Goal: Task Accomplishment & Management: Use online tool/utility

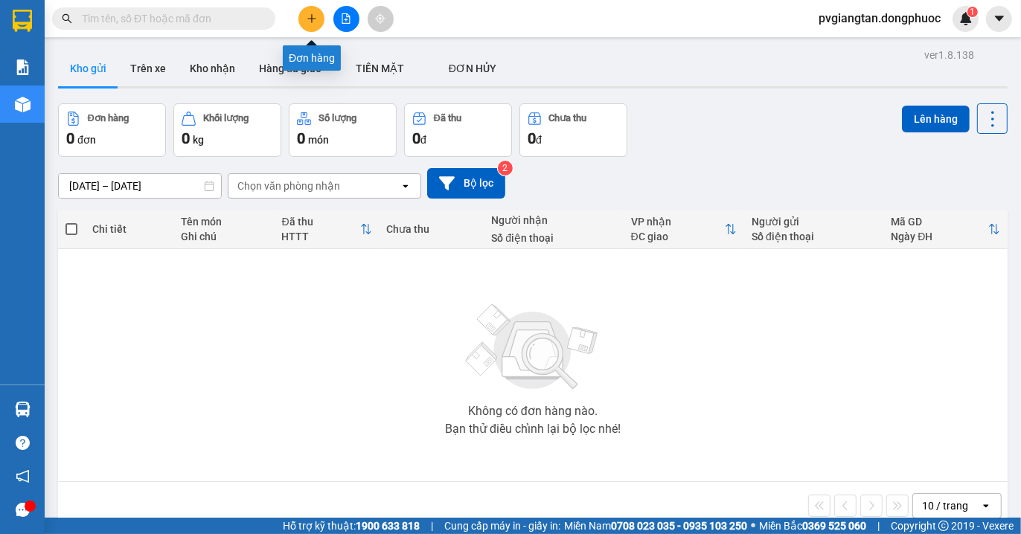
click at [302, 20] on button at bounding box center [311, 19] width 26 height 26
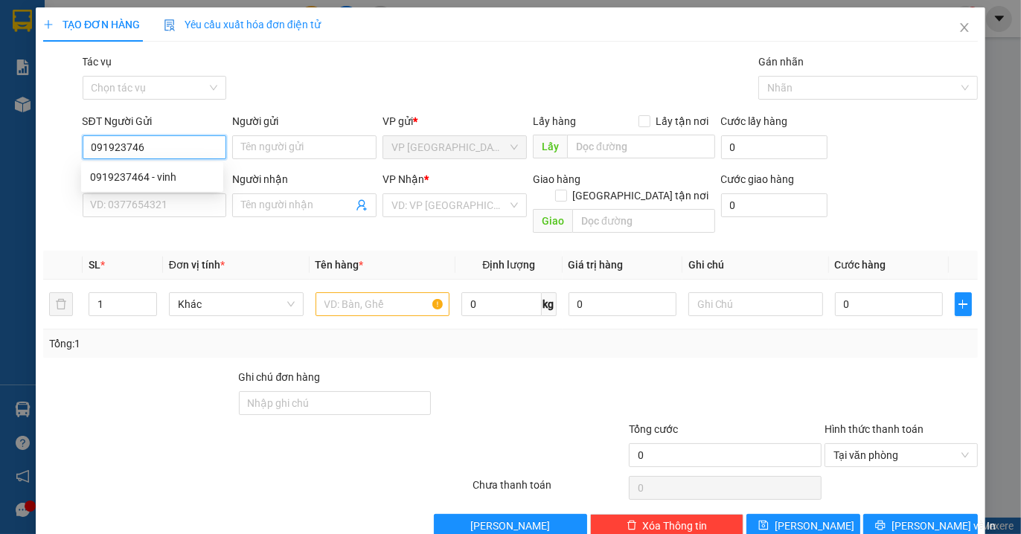
type input "0919237464"
click at [179, 175] on div "0919237464 - vinh" at bounding box center [152, 177] width 124 height 16
type input "vinh"
type input "0903802345"
type input "minh"
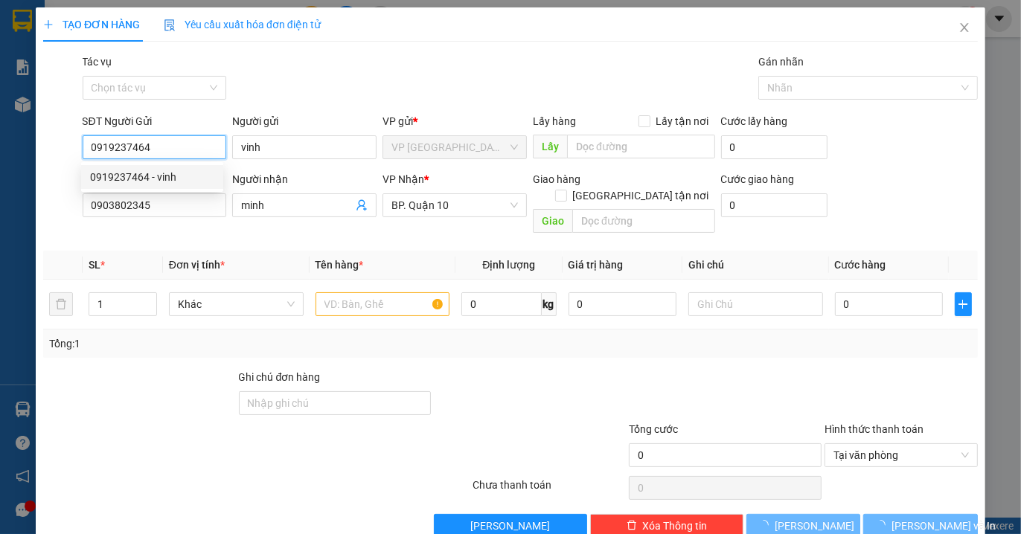
type input "80.000"
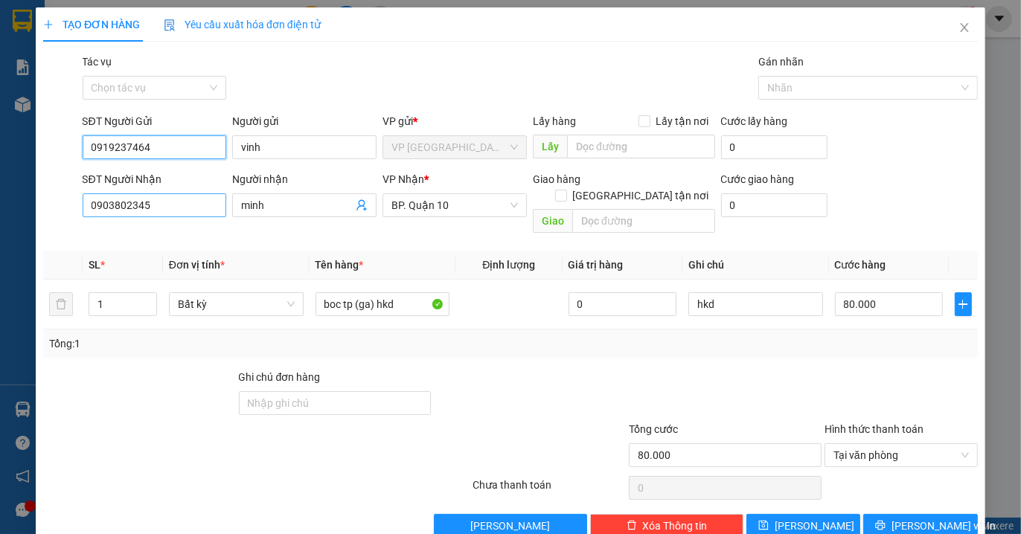
type input "0919237464"
drag, startPoint x: 153, startPoint y: 205, endPoint x: 2, endPoint y: 224, distance: 152.2
click at [2, 224] on div "TẠO ĐƠN HÀNG Yêu cầu xuất hóa đơn điện tử Transit Pickup Surcharge Ids Transit …" at bounding box center [510, 267] width 1021 height 534
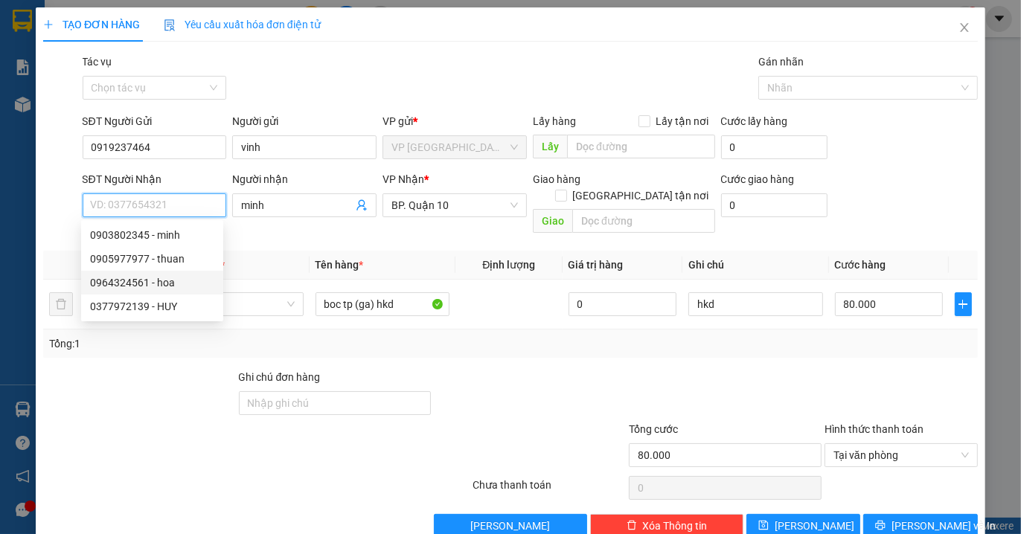
click at [157, 280] on div "0964324561 - hoa" at bounding box center [152, 283] width 124 height 16
type input "0964324561"
type input "hoa"
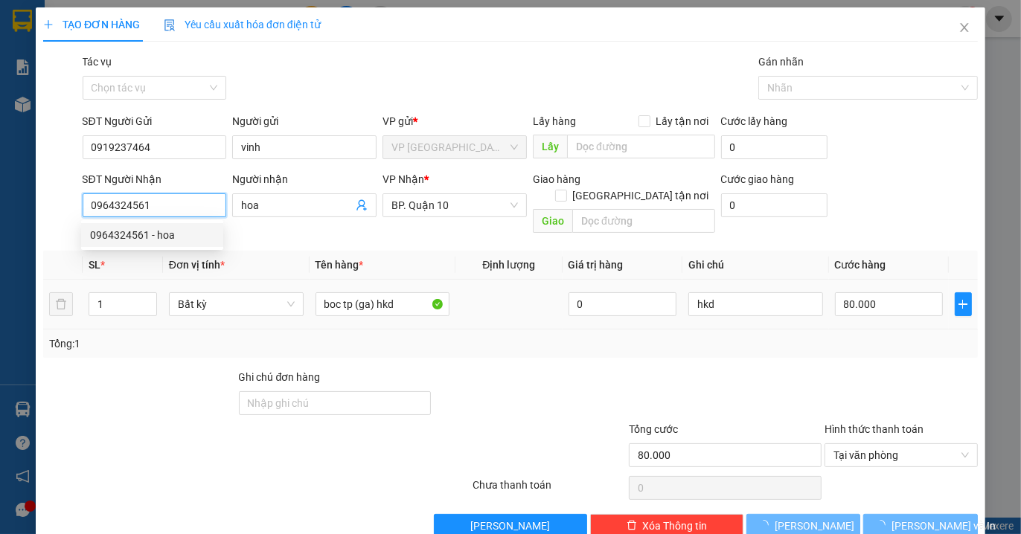
type input "40.000"
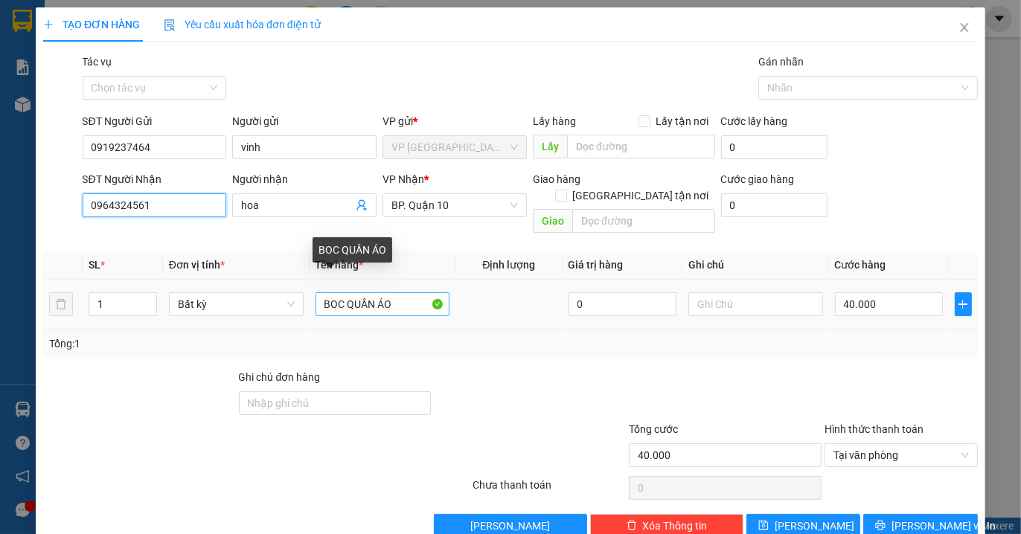
type input "0964324561"
drag, startPoint x: 391, startPoint y: 289, endPoint x: 197, endPoint y: 290, distance: 194.2
click at [194, 292] on tr "1 Bất kỳ BOC QUẦN ÁO 0 40.000" at bounding box center [510, 305] width 934 height 50
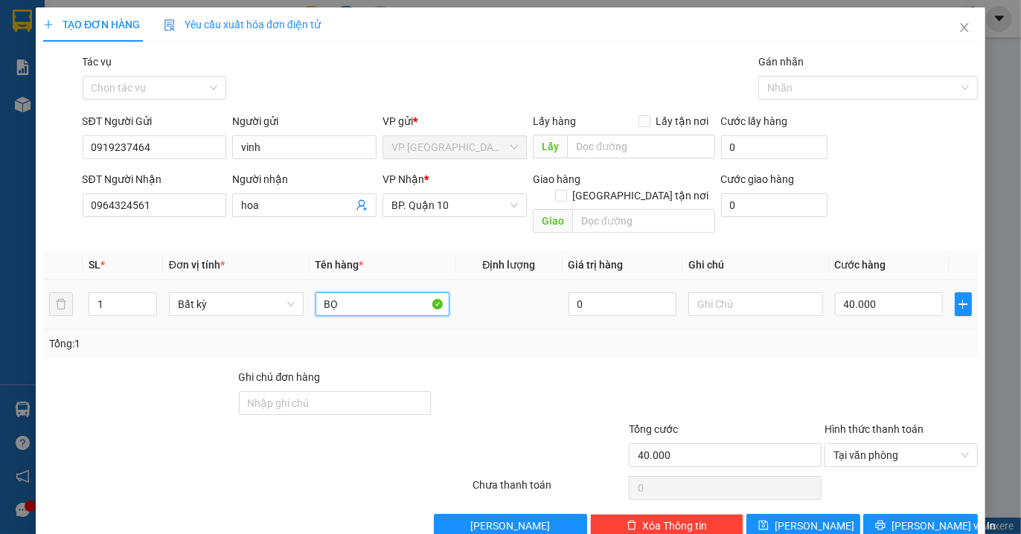
type input "B"
type input "TP ( BỌC XANH )"
click at [866, 292] on input "40.000" at bounding box center [889, 304] width 108 height 24
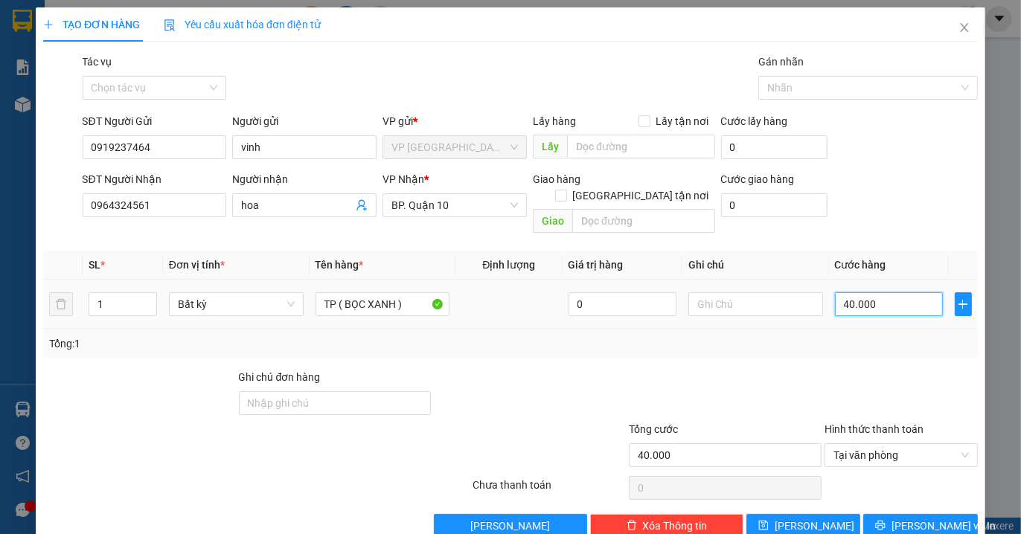
type input "5"
type input "50"
type input "050"
click at [861, 338] on div "Tổng: 1" at bounding box center [510, 344] width 934 height 28
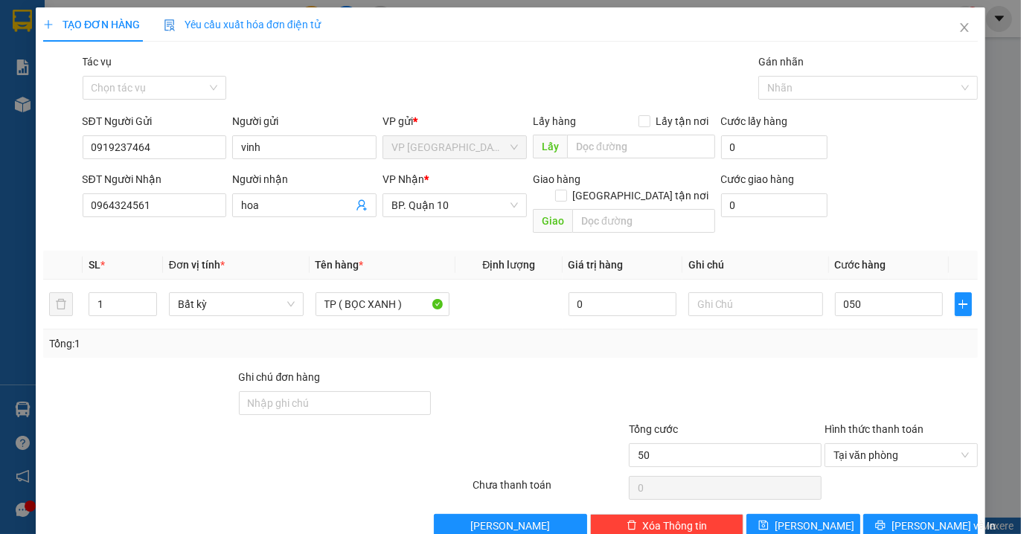
type input "50.000"
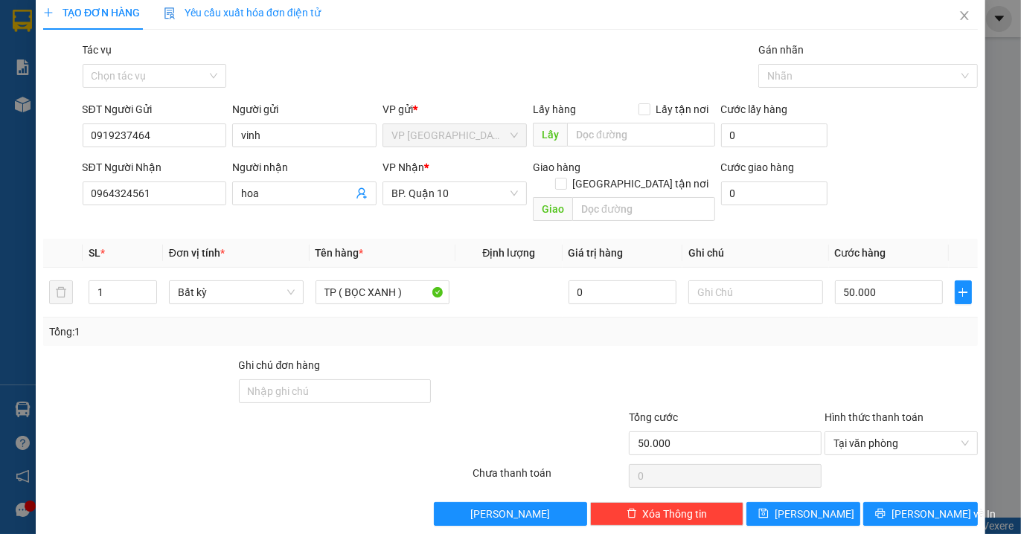
scroll to position [16, 0]
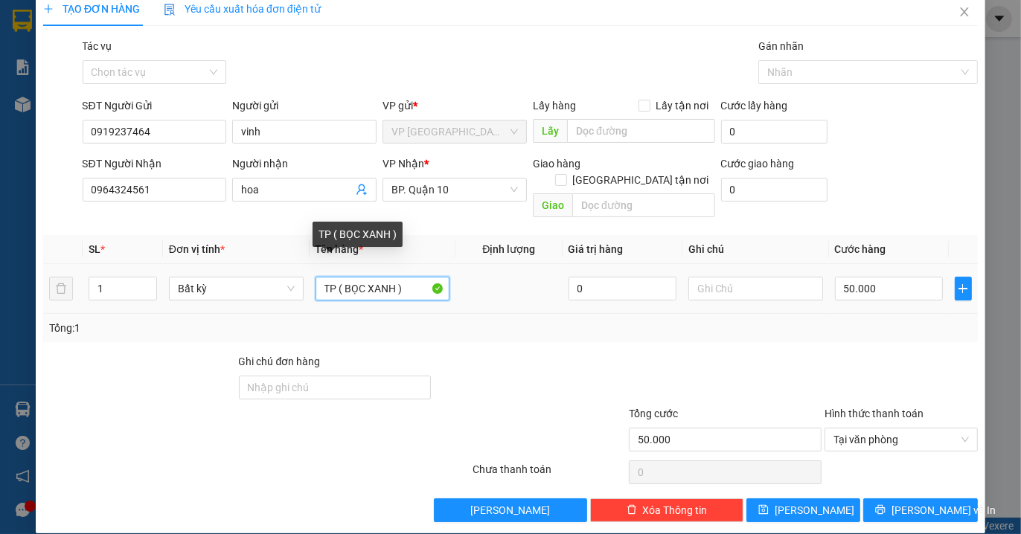
click at [360, 277] on input "TP ( BỌC XANH )" at bounding box center [382, 289] width 135 height 24
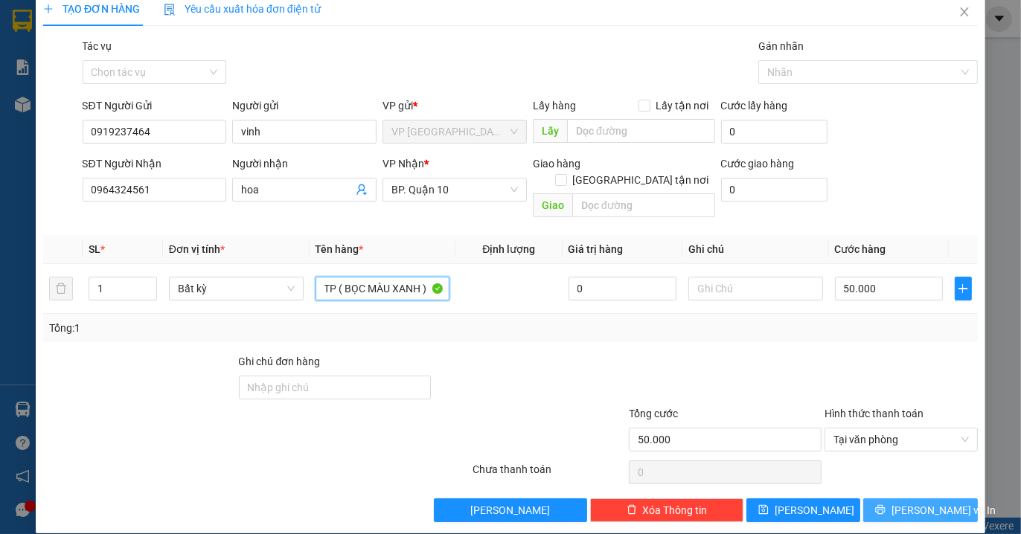
type input "TP ( BỌC MÀU XANH )"
click at [903, 502] on span "[PERSON_NAME] và In" at bounding box center [943, 510] width 104 height 16
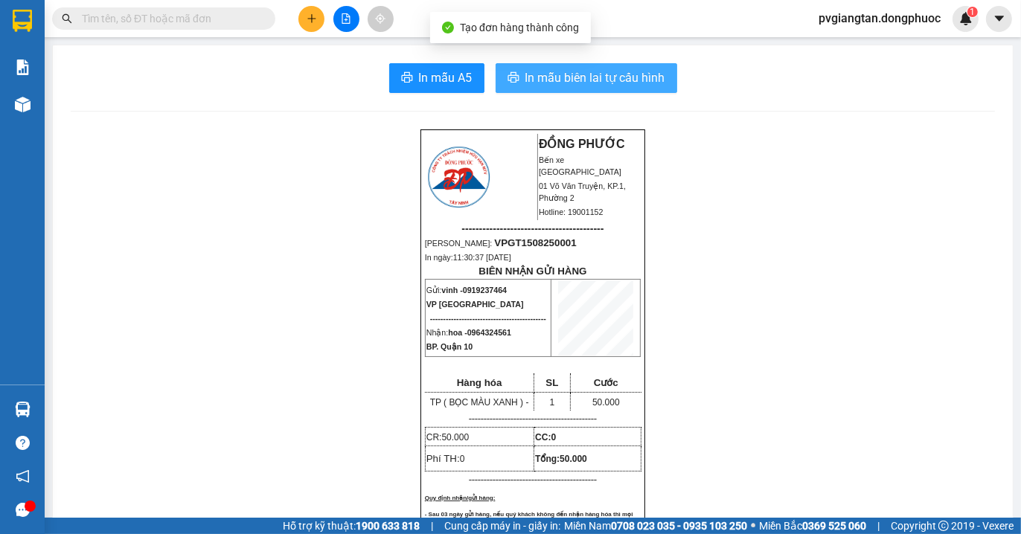
click at [590, 75] on span "In mẫu biên lai tự cấu hình" at bounding box center [595, 77] width 140 height 19
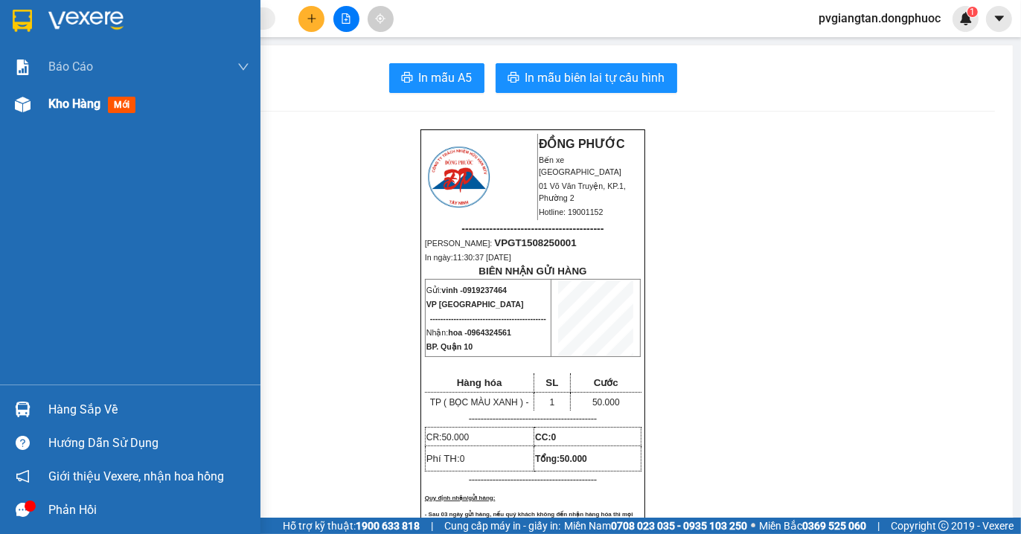
click at [47, 100] on div "Kho hàng mới" at bounding box center [130, 104] width 260 height 37
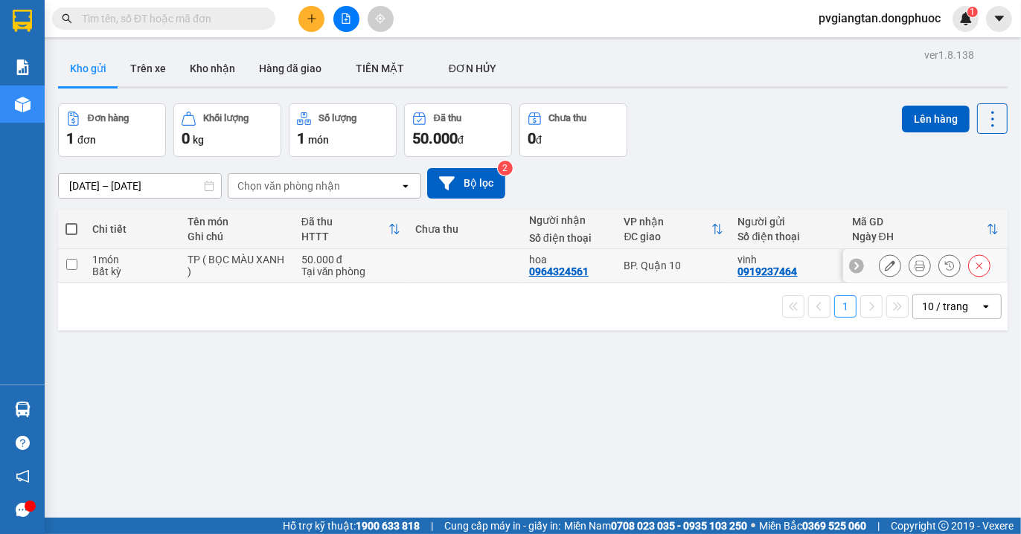
click at [74, 264] on input "checkbox" at bounding box center [71, 264] width 11 height 11
checkbox input "true"
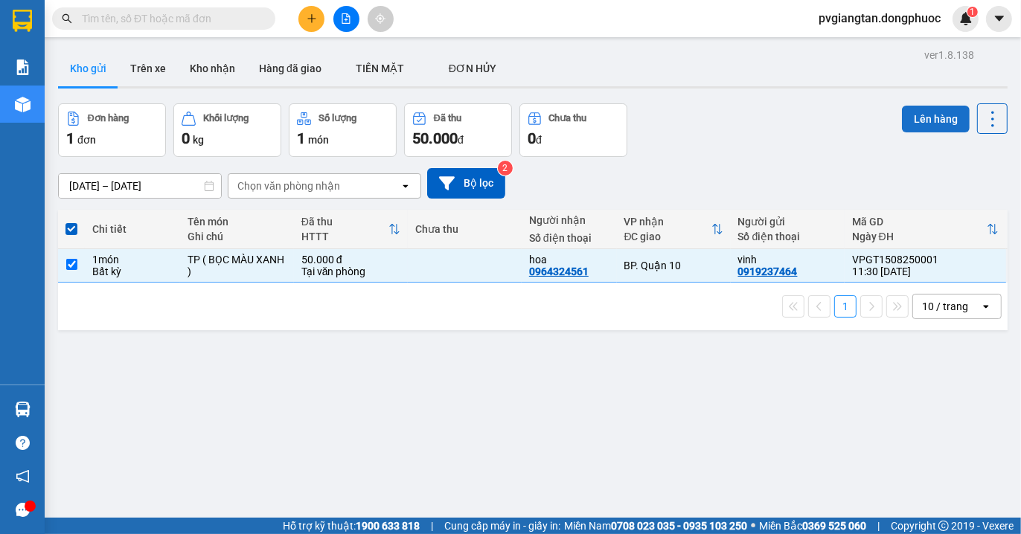
click at [905, 123] on button "Lên hàng" at bounding box center [936, 119] width 68 height 27
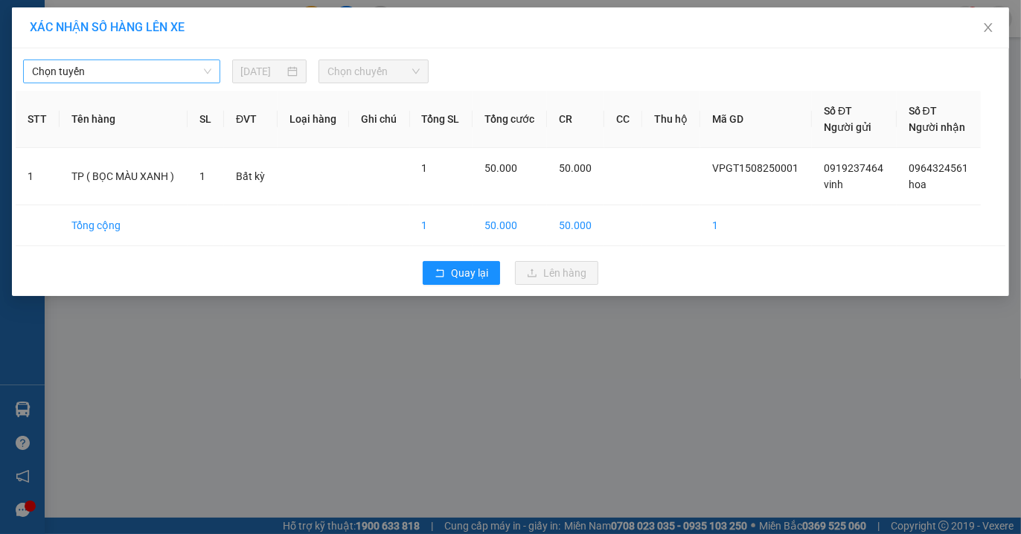
click at [158, 60] on div "Chọn tuyến" at bounding box center [121, 72] width 197 height 24
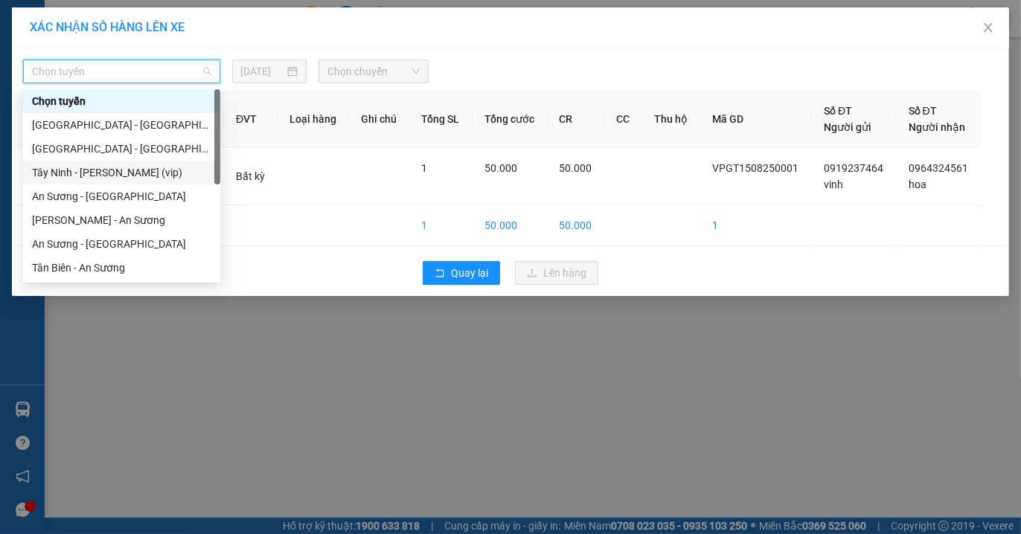
click at [131, 170] on div "Tây Ninh - [PERSON_NAME] (vip)" at bounding box center [121, 172] width 179 height 16
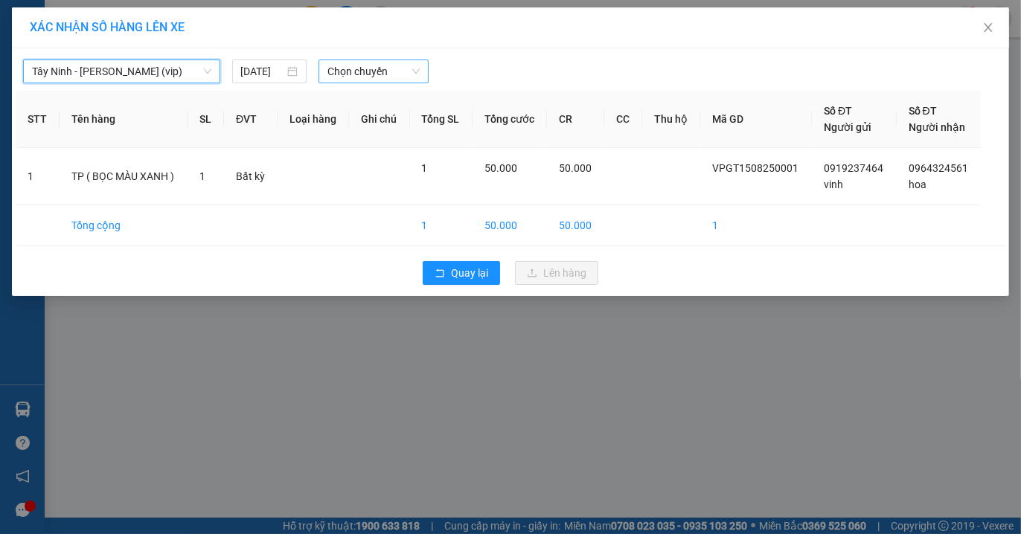
click at [382, 69] on span "Chọn chuyến" at bounding box center [373, 71] width 92 height 22
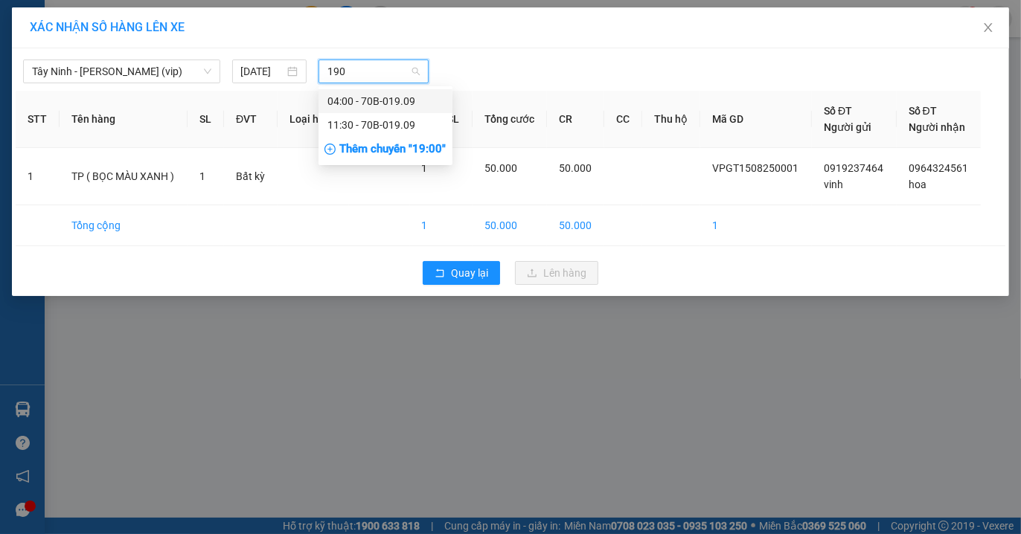
type input "1909"
click at [372, 121] on div "11:30 - 70B-019.09" at bounding box center [385, 125] width 116 height 16
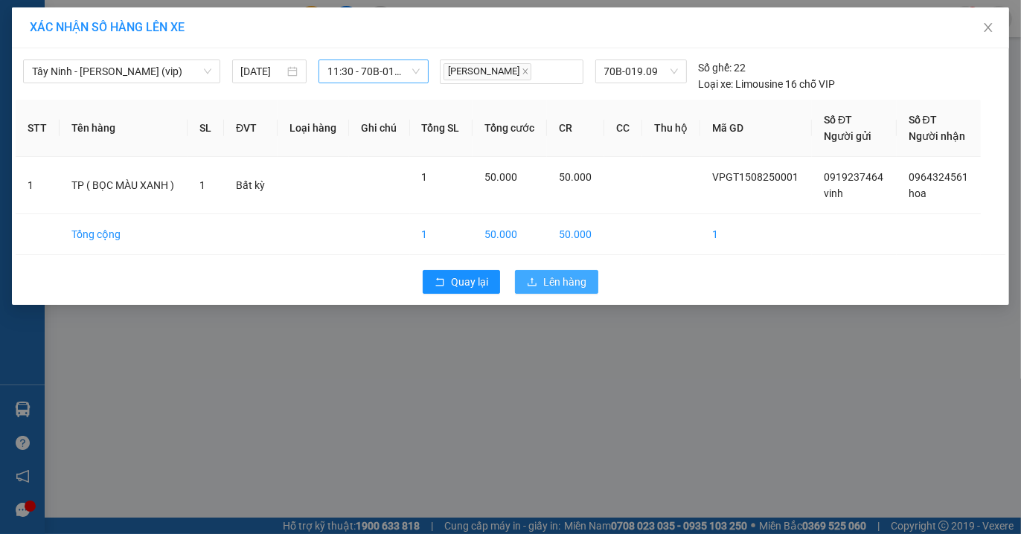
click at [554, 284] on span "Lên hàng" at bounding box center [564, 282] width 43 height 16
